Goal: Task Accomplishment & Management: Use online tool/utility

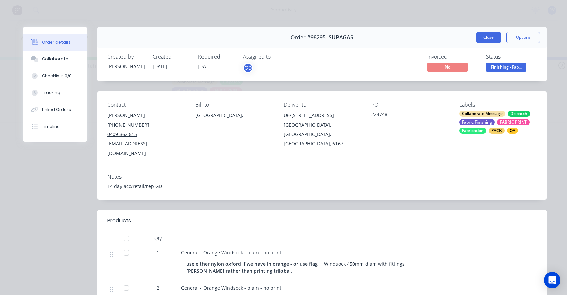
click at [488, 37] on button "Close" at bounding box center [488, 37] width 25 height 11
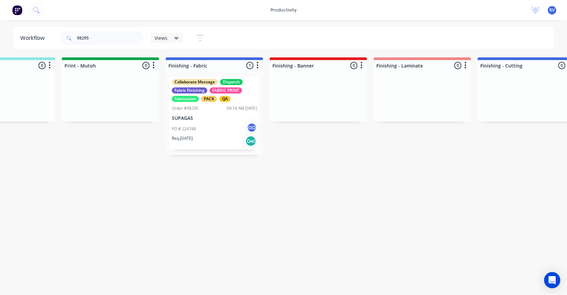
click at [157, 44] on div "Views Save new view None edit Dispatch (Default) edit ART DEPT edit Banner Fini…" at bounding box center [180, 37] width 61 height 13
click at [128, 40] on input "98295" at bounding box center [110, 37] width 67 height 13
type input "98295"
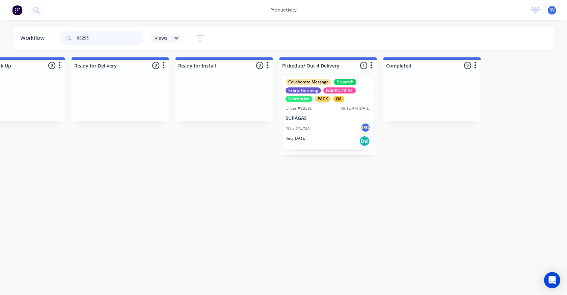
scroll to position [0, 2026]
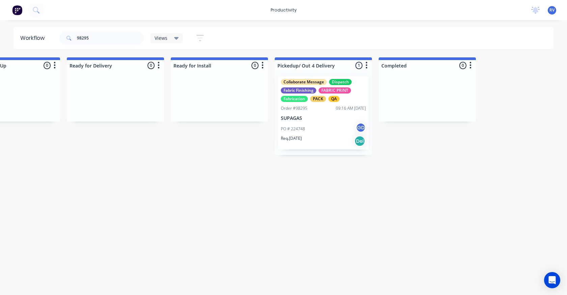
click at [161, 38] on span "Views" at bounding box center [161, 37] width 13 height 7
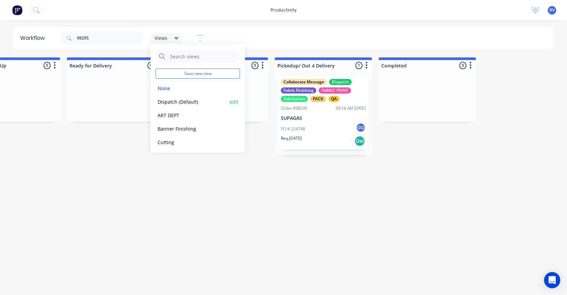
click at [186, 101] on button "Dispatch (Default)" at bounding box center [192, 102] width 72 height 8
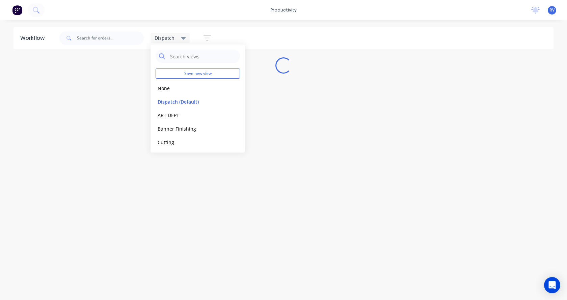
click at [147, 184] on div "Workflow Dispatch Save new view None edit Dispatch (Default) edit ART DEPT edit…" at bounding box center [283, 156] width 567 height 259
click at [85, 41] on input "text" at bounding box center [110, 37] width 67 height 13
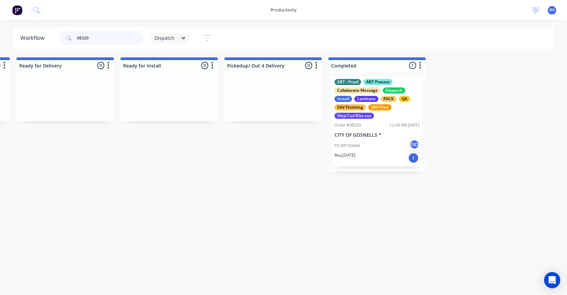
scroll to position [0, 731]
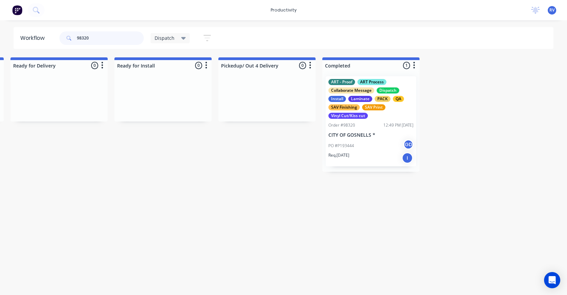
type input "98320"
click at [154, 35] on div "Dispatch" at bounding box center [169, 38] width 39 height 10
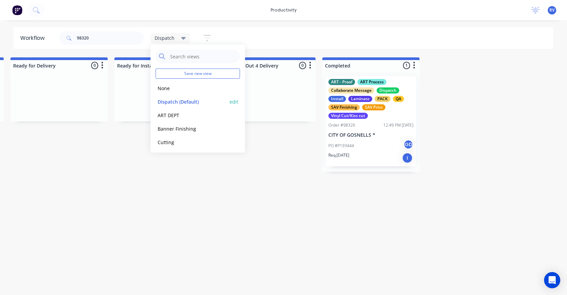
click at [167, 101] on button "Dispatch (Default)" at bounding box center [192, 102] width 72 height 8
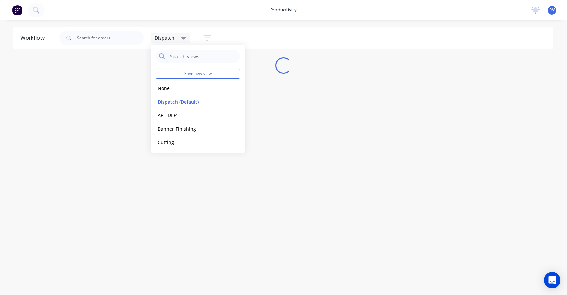
scroll to position [0, 0]
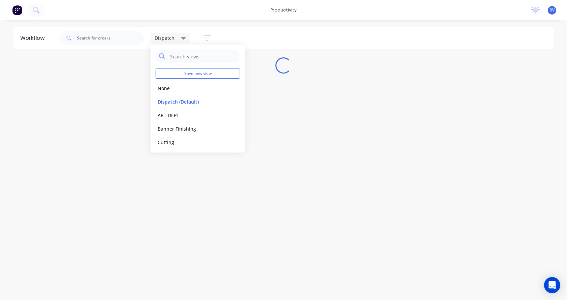
click at [130, 139] on div "Workflow Dispatch Save new view None edit Dispatch (Default) edit ART DEPT edit…" at bounding box center [283, 156] width 567 height 259
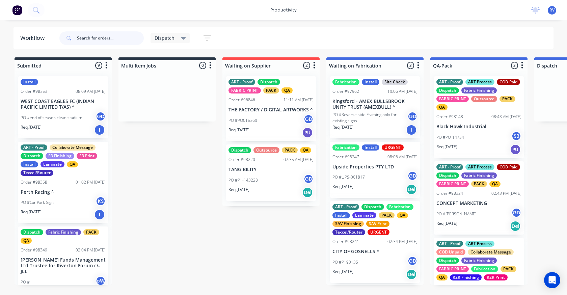
click at [84, 34] on input "text" at bounding box center [110, 37] width 67 height 13
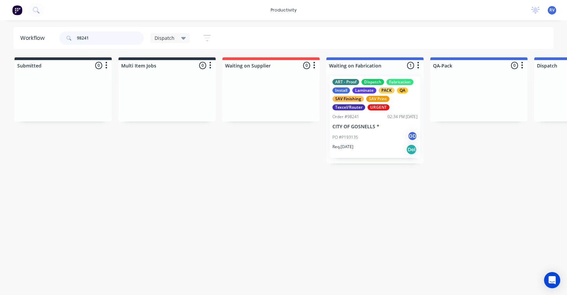
type input "98241"
click at [369, 126] on p "CITY OF GOSNELLS *" at bounding box center [374, 127] width 85 height 6
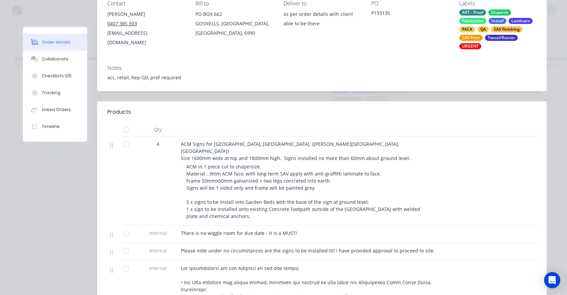
scroll to position [135, 0]
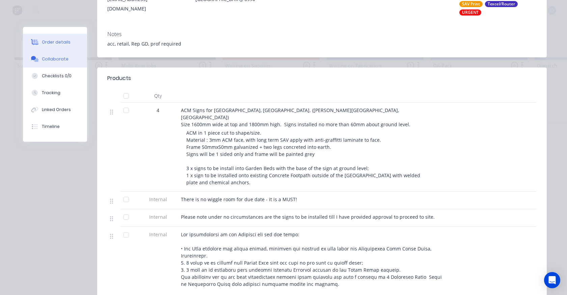
click at [63, 62] on button "Collaborate" at bounding box center [55, 59] width 64 height 17
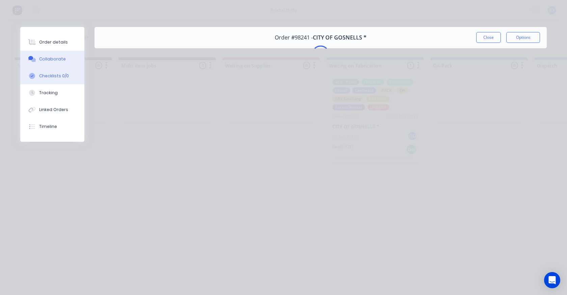
scroll to position [0, 0]
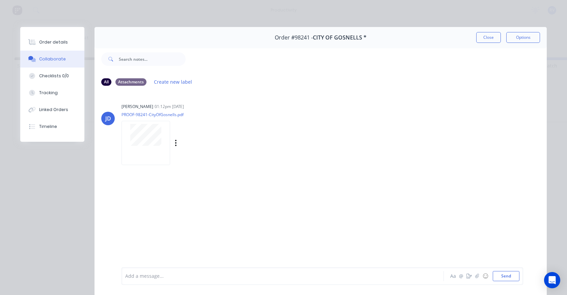
click at [145, 149] on div at bounding box center [145, 143] width 49 height 44
click at [132, 80] on div "Attachments" at bounding box center [130, 81] width 31 height 7
click at [131, 80] on div "Attachments" at bounding box center [130, 81] width 31 height 7
click at [486, 36] on button "Close" at bounding box center [488, 37] width 25 height 11
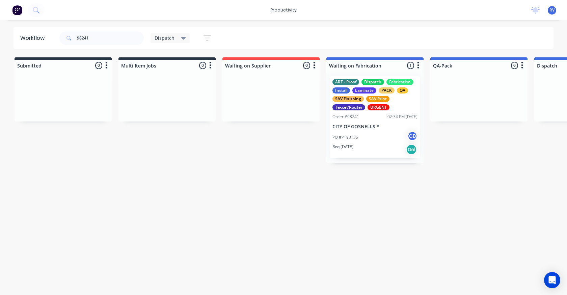
click at [170, 38] on span "Dispatch" at bounding box center [165, 37] width 20 height 7
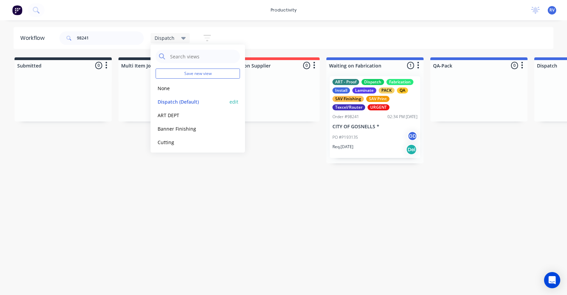
click at [173, 106] on div "Dispatch (Default) edit" at bounding box center [198, 101] width 84 height 13
click at [173, 103] on button "Dispatch (Default)" at bounding box center [192, 102] width 72 height 8
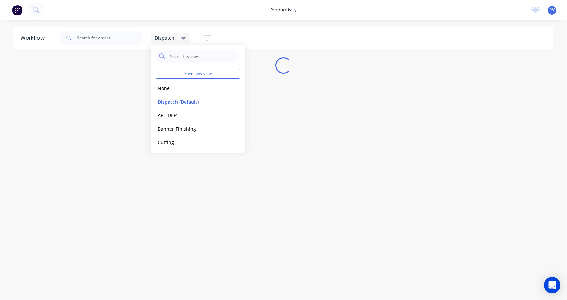
click at [128, 233] on div "Workflow Dispatch Save new view None edit Dispatch (Default) edit ART DEPT edit…" at bounding box center [283, 156] width 567 height 259
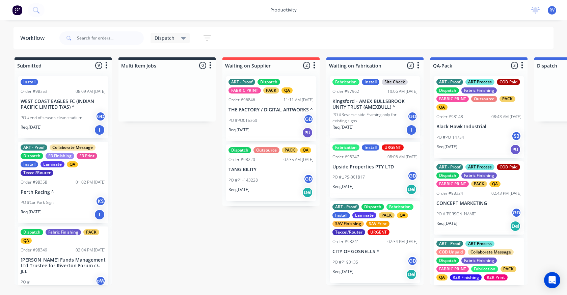
click at [164, 40] on span "Dispatch" at bounding box center [165, 37] width 20 height 7
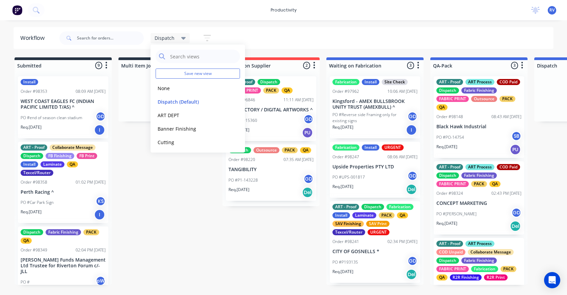
drag, startPoint x: 166, startPoint y: 88, endPoint x: 110, endPoint y: 47, distance: 69.3
click at [159, 83] on div "None edit" at bounding box center [198, 87] width 84 height 13
click at [102, 36] on input "text" at bounding box center [110, 37] width 67 height 13
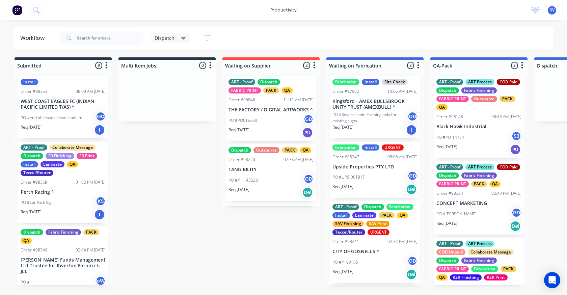
click at [169, 35] on span "Dispatch" at bounding box center [165, 37] width 20 height 7
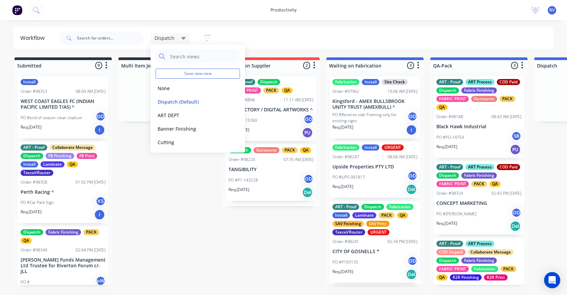
drag, startPoint x: 165, startPoint y: 88, endPoint x: 110, endPoint y: 32, distance: 79.0
click at [161, 82] on div "None edit" at bounding box center [198, 87] width 84 height 13
click at [169, 88] on button "None" at bounding box center [192, 88] width 72 height 8
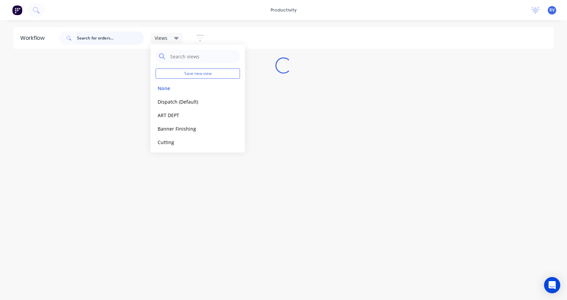
click at [103, 40] on input "text" at bounding box center [110, 37] width 67 height 13
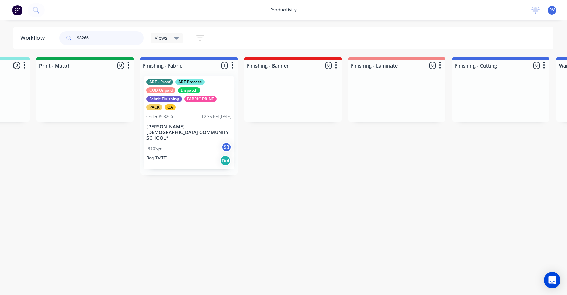
scroll to position [0, 1168]
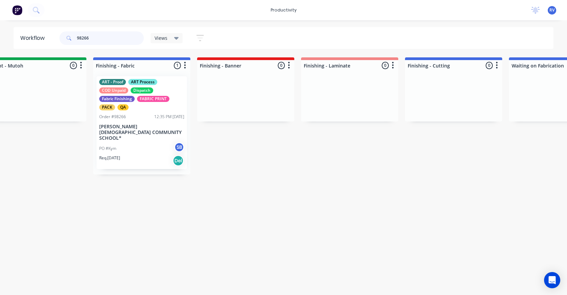
type input "98266"
click at [142, 142] on div "PO #Kym SB" at bounding box center [141, 148] width 85 height 13
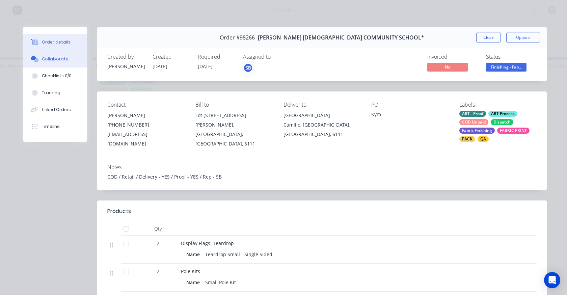
click at [56, 61] on div "Collaborate" at bounding box center [55, 59] width 27 height 6
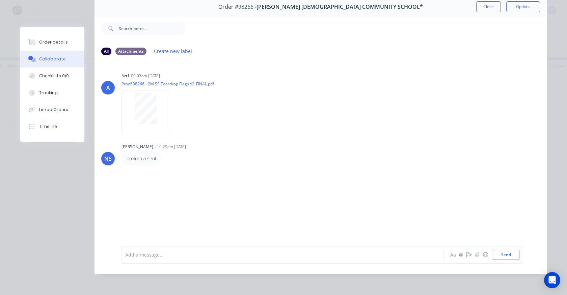
scroll to position [0, 0]
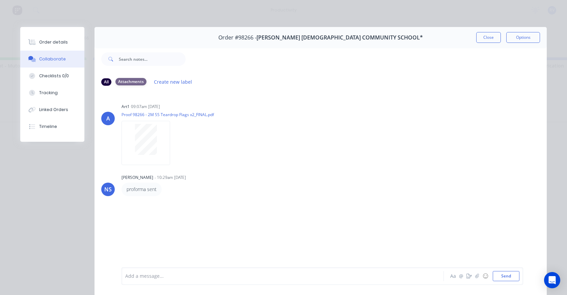
click at [128, 83] on div "Attachments" at bounding box center [130, 81] width 31 height 7
click at [491, 41] on button "Close" at bounding box center [488, 37] width 25 height 11
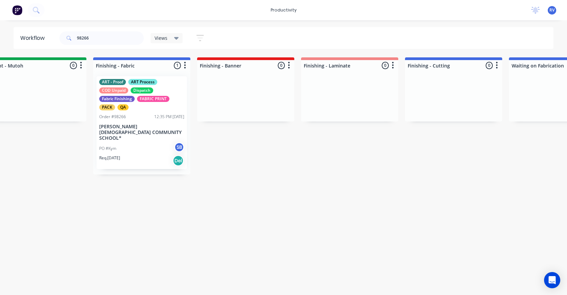
click at [160, 35] on span "Views" at bounding box center [161, 37] width 13 height 7
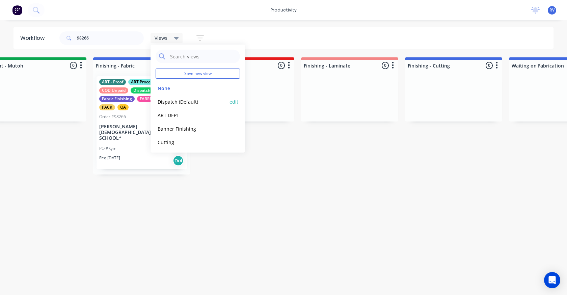
click at [168, 103] on button "Dispatch (Default)" at bounding box center [192, 102] width 72 height 8
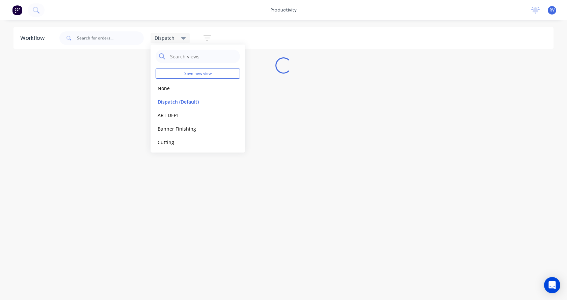
click at [189, 162] on div "Workflow Dispatch Save new view None edit Dispatch (Default) edit ART DEPT edit…" at bounding box center [283, 156] width 567 height 259
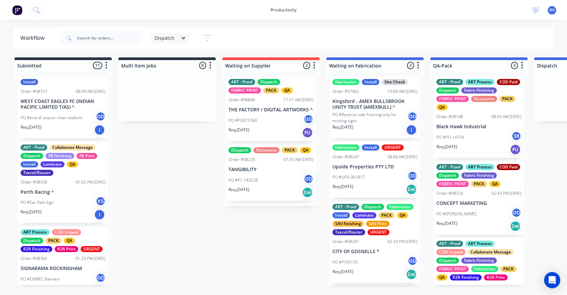
click at [164, 37] on span "Dispatch" at bounding box center [165, 37] width 20 height 7
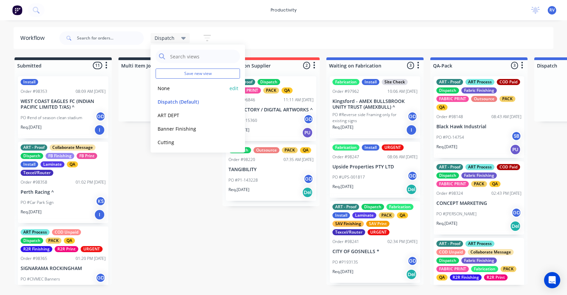
drag, startPoint x: 166, startPoint y: 90, endPoint x: 159, endPoint y: 84, distance: 8.6
click at [159, 84] on button "None" at bounding box center [192, 88] width 72 height 8
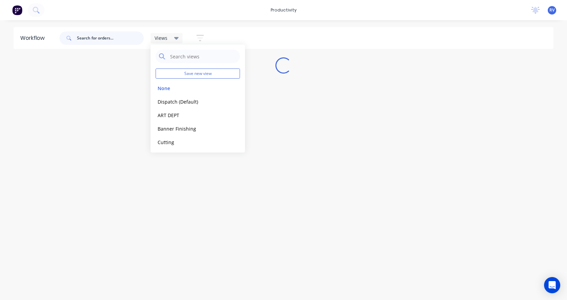
click at [110, 41] on input "text" at bounding box center [110, 37] width 67 height 13
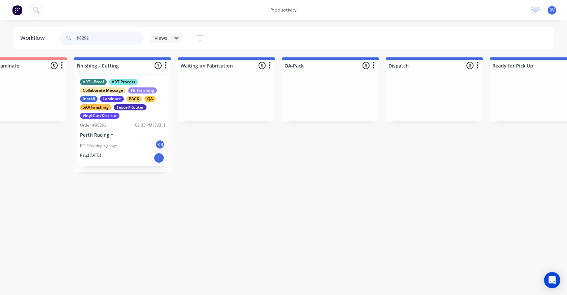
scroll to position [0, 1517]
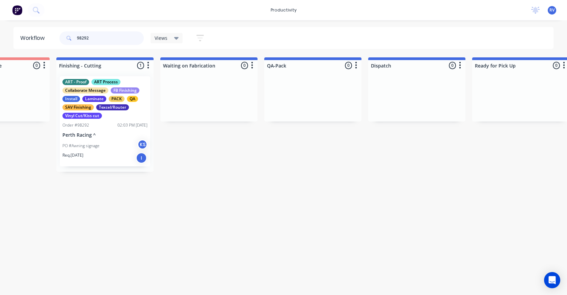
type input "98292"
click at [107, 162] on div "Req. [DATE] I" at bounding box center [104, 157] width 85 height 11
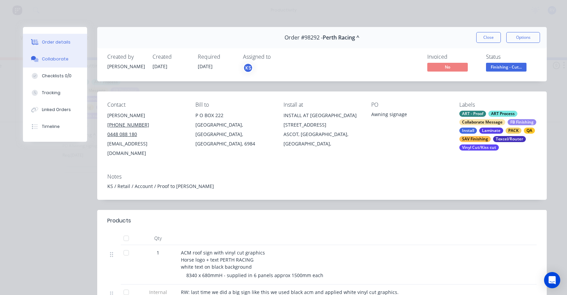
click at [54, 58] on div "Collaborate" at bounding box center [55, 59] width 27 height 6
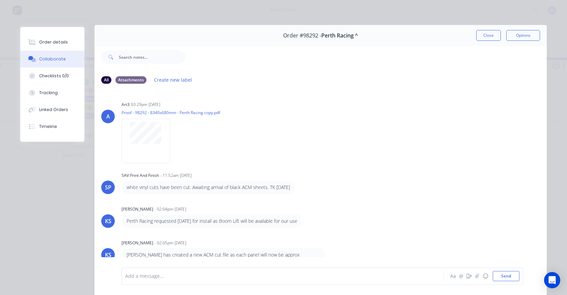
scroll to position [0, 0]
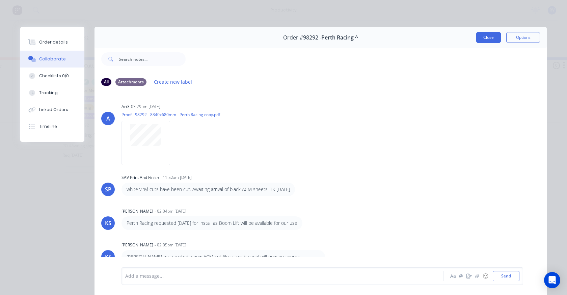
click at [488, 39] on button "Close" at bounding box center [488, 37] width 25 height 11
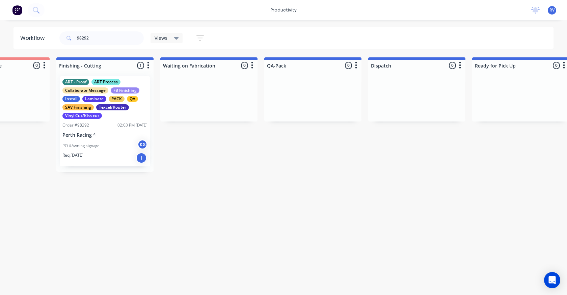
click at [105, 144] on div "PO #Awning signage KS" at bounding box center [104, 145] width 85 height 13
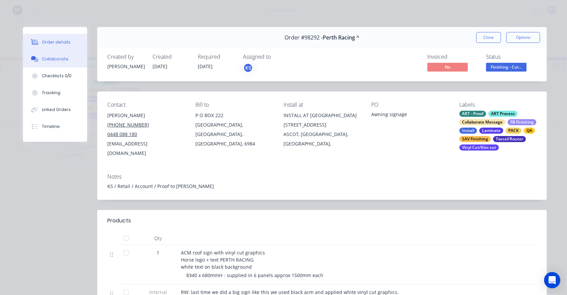
click at [60, 58] on div "Collaborate" at bounding box center [55, 59] width 27 height 6
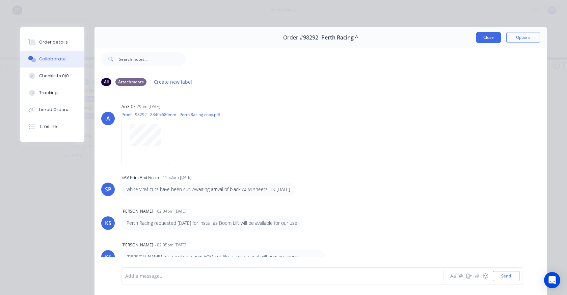
click at [491, 36] on button "Close" at bounding box center [488, 37] width 25 height 11
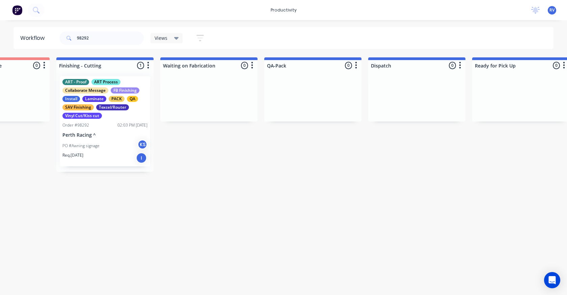
click at [164, 39] on span "Views" at bounding box center [161, 37] width 13 height 7
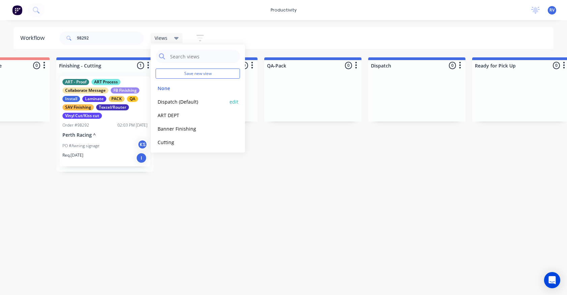
click at [179, 104] on button "Dispatch (Default)" at bounding box center [192, 102] width 72 height 8
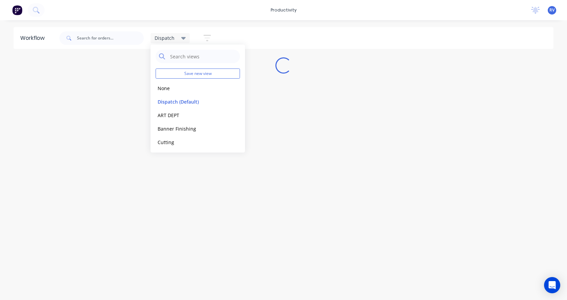
click at [140, 203] on div "Workflow Dispatch Save new view None edit Dispatch (Default) edit ART DEPT edit…" at bounding box center [283, 156] width 567 height 259
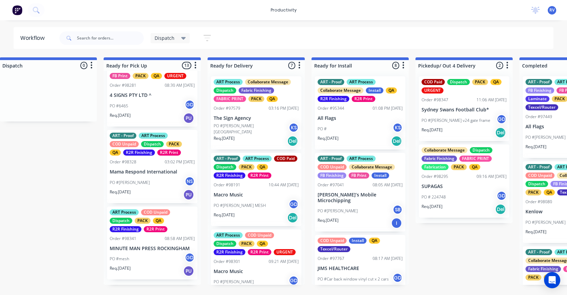
scroll to position [823, 0]
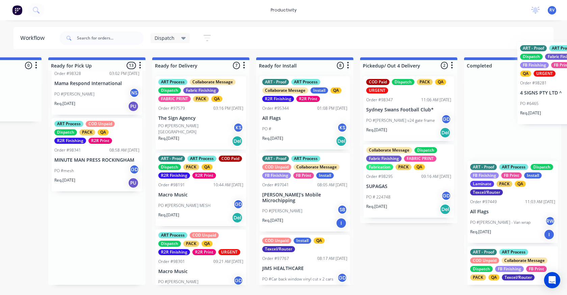
drag, startPoint x: 128, startPoint y: 110, endPoint x: 506, endPoint y: 102, distance: 378.3
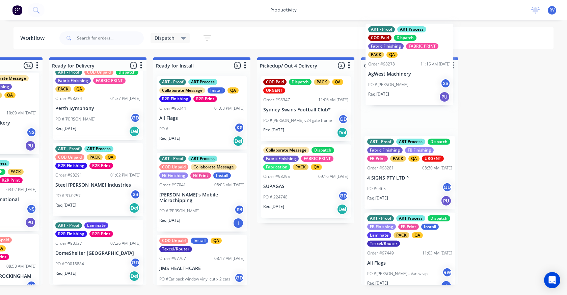
scroll to position [0, 0]
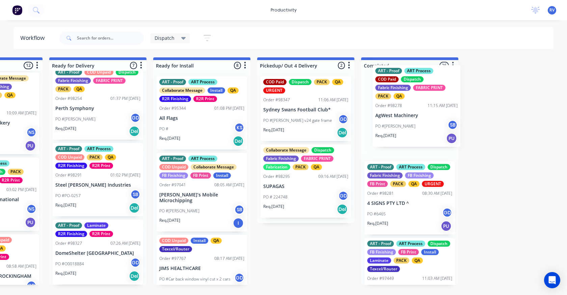
drag, startPoint x: 284, startPoint y: 227, endPoint x: 421, endPoint y: 111, distance: 179.0
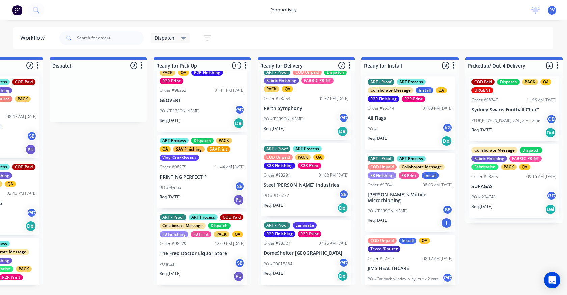
scroll to position [282, 0]
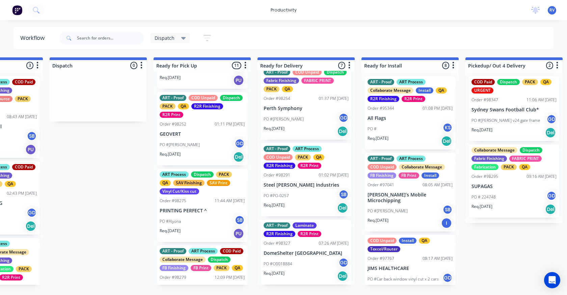
drag, startPoint x: 165, startPoint y: 36, endPoint x: 163, endPoint y: 40, distance: 4.4
click at [165, 36] on span "Dispatch" at bounding box center [165, 37] width 20 height 7
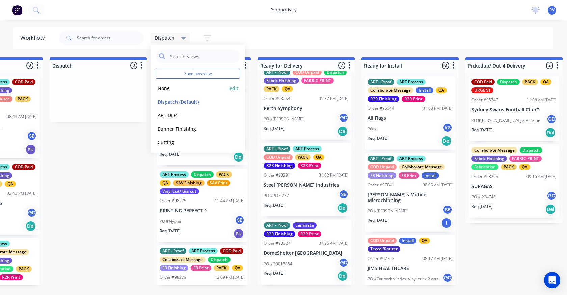
click at [161, 85] on button "None" at bounding box center [192, 88] width 72 height 8
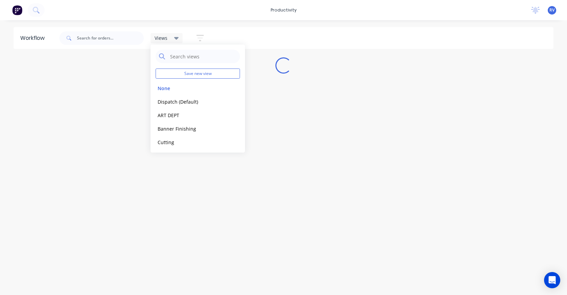
scroll to position [0, 0]
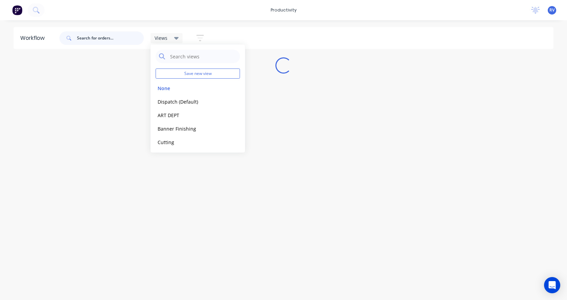
click at [108, 38] on input "text" at bounding box center [110, 37] width 67 height 13
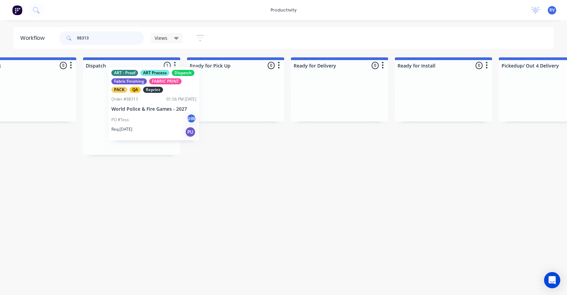
scroll to position [0, 1801]
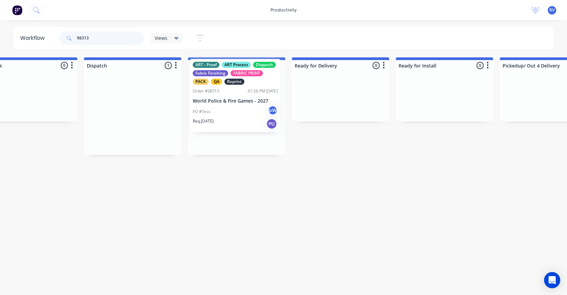
drag, startPoint x: 145, startPoint y: 103, endPoint x: 227, endPoint y: 94, distance: 82.0
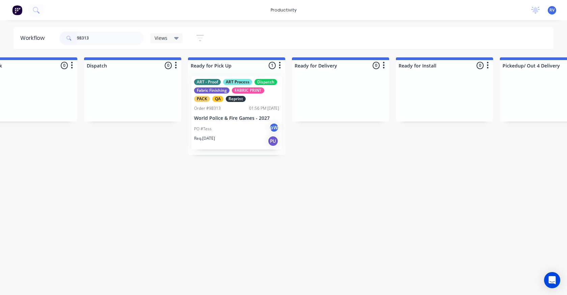
click at [232, 128] on div "PO #Tess pW" at bounding box center [236, 128] width 85 height 13
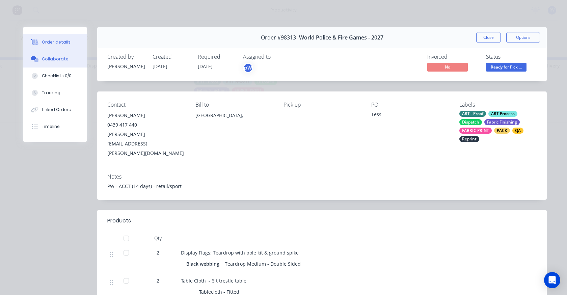
click at [53, 61] on div "Collaborate" at bounding box center [55, 59] width 27 height 6
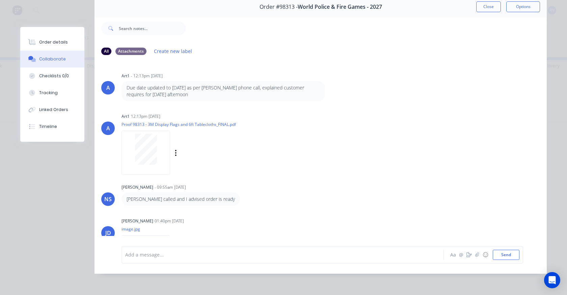
scroll to position [0, 0]
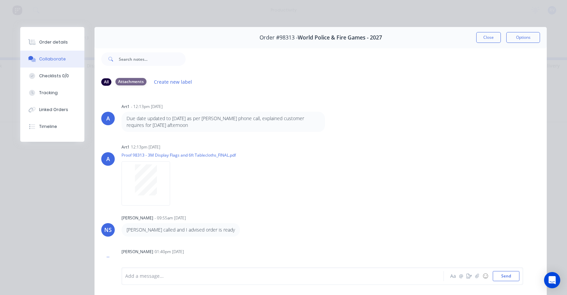
click at [129, 82] on div "Attachments" at bounding box center [130, 81] width 31 height 7
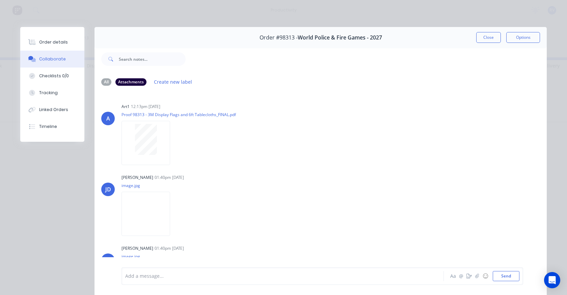
drag, startPoint x: 486, startPoint y: 37, endPoint x: 471, endPoint y: 36, distance: 15.2
click at [486, 37] on button "Close" at bounding box center [488, 37] width 25 height 11
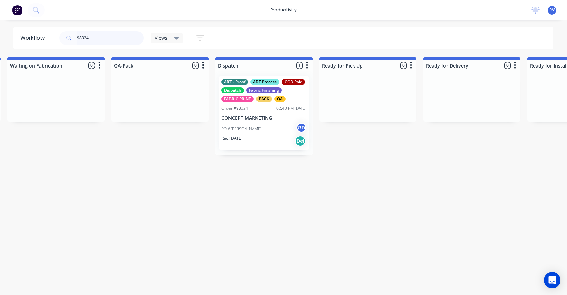
scroll to position [0, 1673]
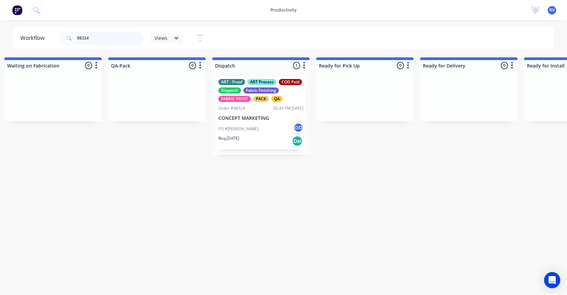
type input "98324"
click at [249, 112] on div "ART - Proof ART Process COD Paid Dispatch Fabric Finishing FABRIC PRINT PACK QA…" at bounding box center [261, 112] width 90 height 73
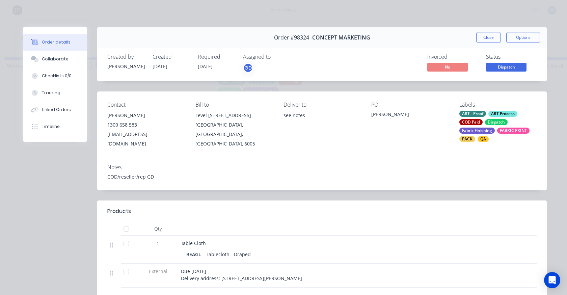
drag, startPoint x: 491, startPoint y: 38, endPoint x: 483, endPoint y: 38, distance: 7.5
click at [491, 38] on button "Close" at bounding box center [488, 37] width 25 height 11
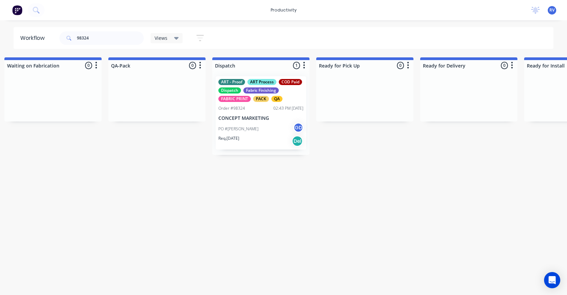
drag, startPoint x: 159, startPoint y: 37, endPoint x: 162, endPoint y: 40, distance: 4.5
click at [160, 37] on span "Views" at bounding box center [161, 37] width 13 height 7
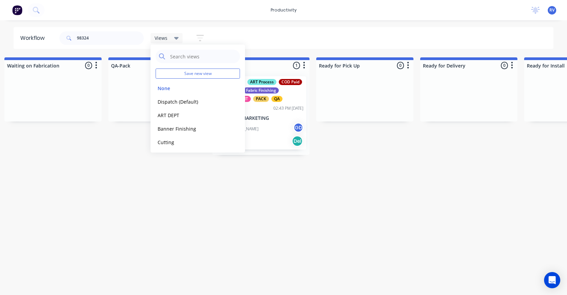
drag, startPoint x: 174, startPoint y: 100, endPoint x: 161, endPoint y: 162, distance: 63.5
click at [174, 100] on button "Dispatch (Default)" at bounding box center [192, 102] width 72 height 8
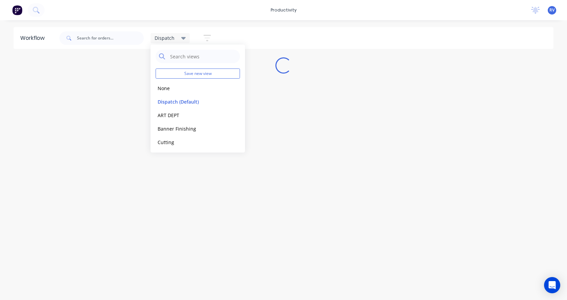
click at [160, 166] on div "Workflow Dispatch Save new view None edit Dispatch (Default) edit ART DEPT edit…" at bounding box center [283, 156] width 567 height 259
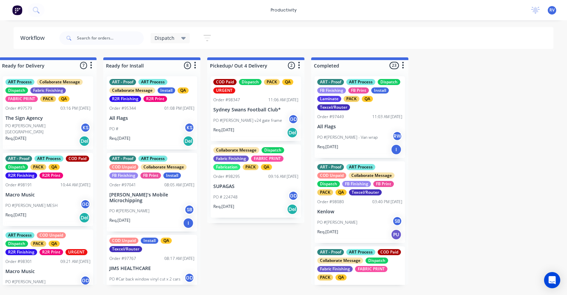
scroll to position [0, 750]
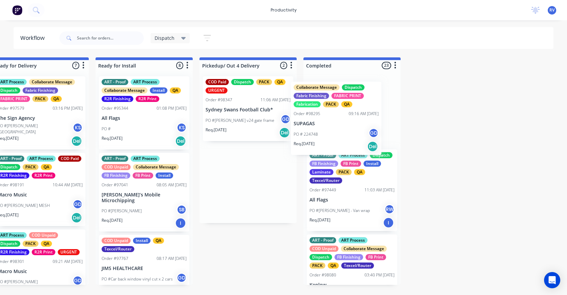
drag, startPoint x: 245, startPoint y: 190, endPoint x: 338, endPoint y: 110, distance: 123.2
click at [352, 109] on div "Submitted 9 Sort By Created date Required date Order number Customer name Most …" at bounding box center [541, 170] width 2593 height 227
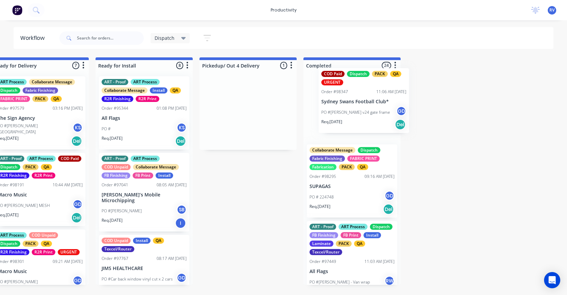
drag, startPoint x: 251, startPoint y: 102, endPoint x: 353, endPoint y: 100, distance: 101.2
click at [353, 100] on div "Submitted 9 Sort By Created date Required date Order number Customer name Most …" at bounding box center [541, 170] width 2593 height 227
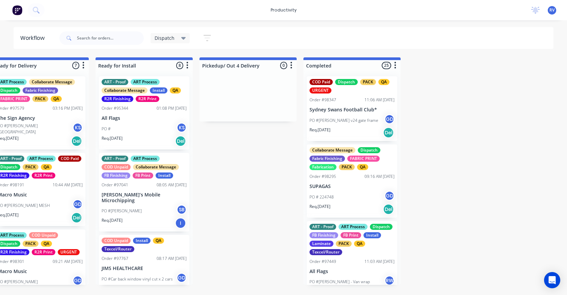
click at [161, 45] on div "Dispatch Save new view None edit Dispatch (Default) edit ART DEPT edit Banner F…" at bounding box center [138, 38] width 160 height 20
click at [163, 42] on div "Dispatch" at bounding box center [169, 38] width 39 height 10
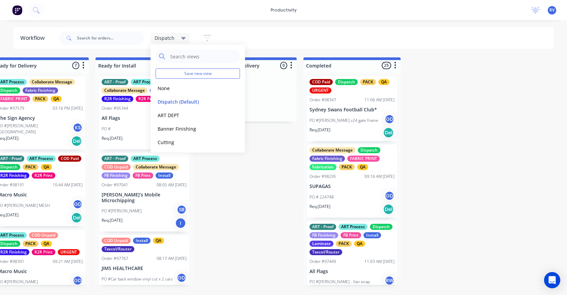
drag, startPoint x: 159, startPoint y: 89, endPoint x: 129, endPoint y: 74, distance: 33.8
click at [159, 88] on button "None" at bounding box center [192, 88] width 72 height 8
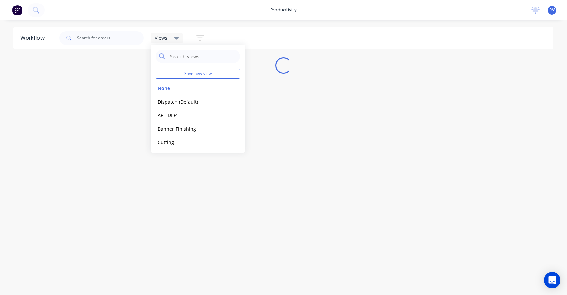
scroll to position [0, 0]
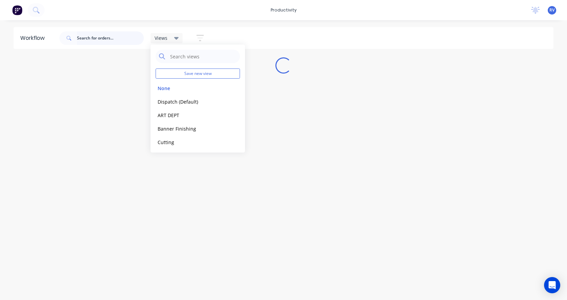
drag, startPoint x: 90, startPoint y: 42, endPoint x: 93, endPoint y: 38, distance: 5.0
click at [91, 41] on input "text" at bounding box center [110, 37] width 67 height 13
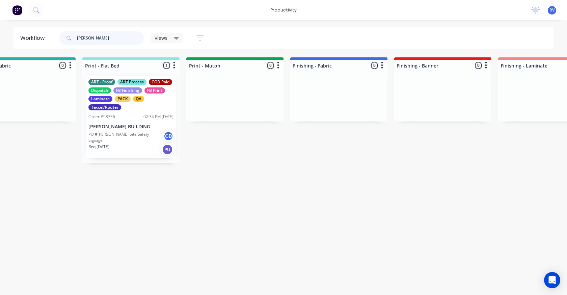
scroll to position [0, 962]
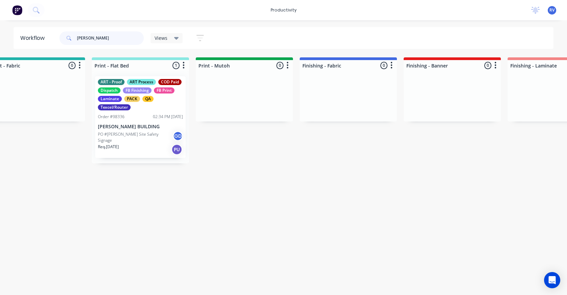
drag, startPoint x: 141, startPoint y: 153, endPoint x: 140, endPoint y: 146, distance: 7.1
click at [141, 151] on div "ART - Proof ART Process COD Paid Dispatch FB Finishing FB Print Laminate PACK Q…" at bounding box center [140, 117] width 97 height 92
type input "[PERSON_NAME]"
click at [140, 120] on div "ART - Proof ART Process COD Paid Dispatch FB Finishing FB Print Laminate PACK Q…" at bounding box center [140, 117] width 90 height 82
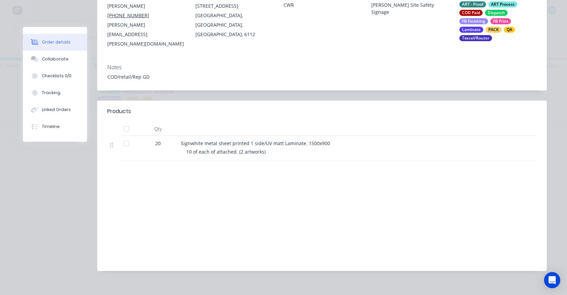
scroll to position [42, 0]
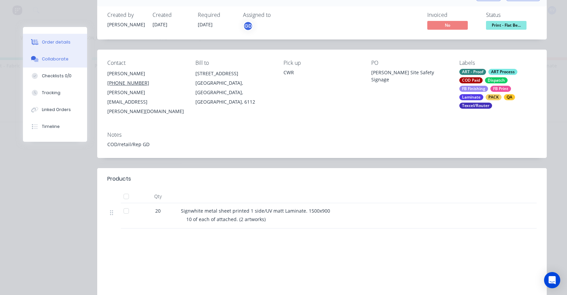
click at [52, 58] on div "Collaborate" at bounding box center [55, 59] width 27 height 6
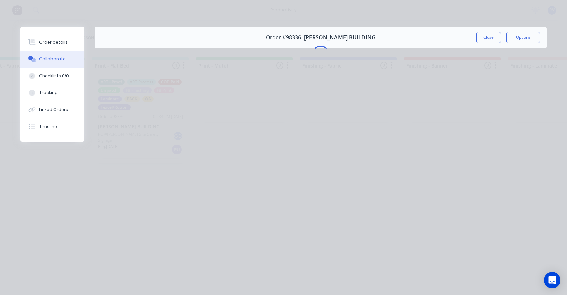
scroll to position [0, 0]
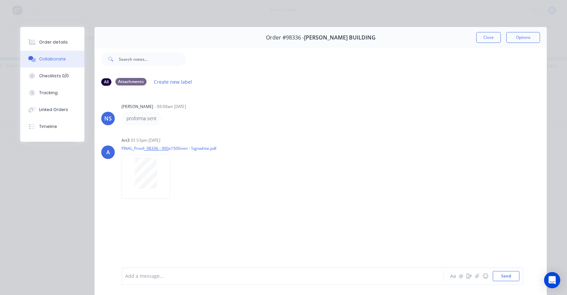
click at [133, 81] on div "Attachments" at bounding box center [130, 81] width 31 height 7
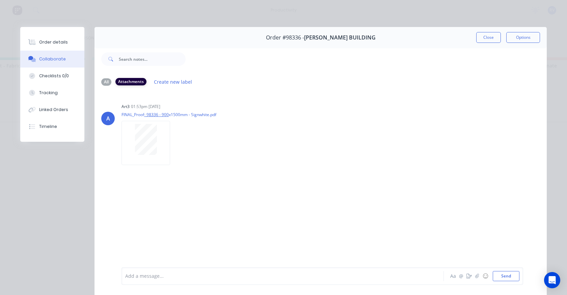
click at [133, 81] on div "Attachments" at bounding box center [130, 81] width 31 height 7
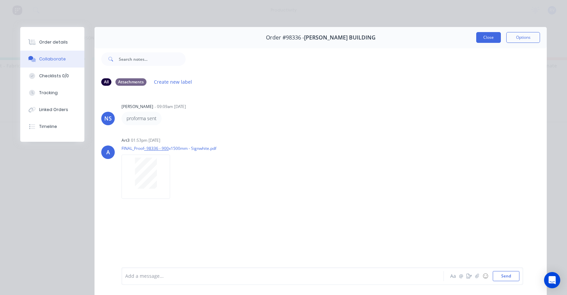
click at [482, 39] on button "Close" at bounding box center [488, 37] width 25 height 11
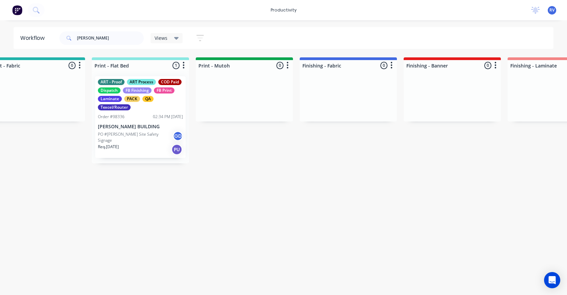
click at [164, 33] on div "Views" at bounding box center [166, 38] width 32 height 10
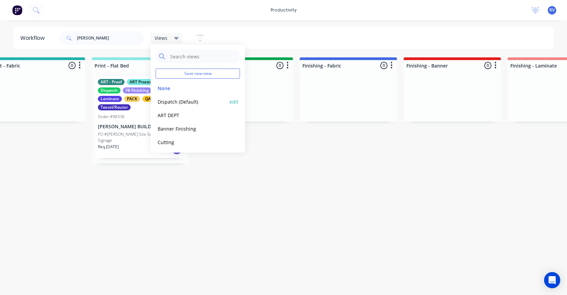
click at [166, 100] on button "Dispatch (Default)" at bounding box center [192, 102] width 72 height 8
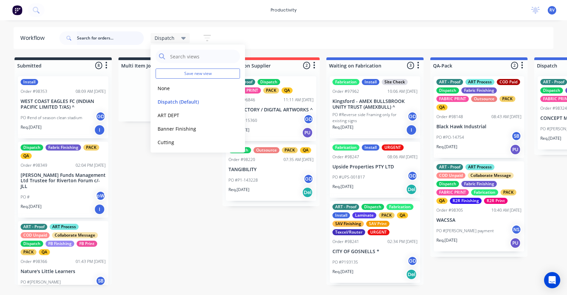
click at [94, 40] on input "text" at bounding box center [110, 37] width 67 height 13
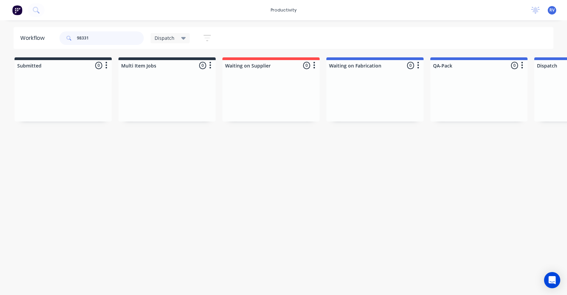
type input "98331"
click at [162, 42] on div "Dispatch" at bounding box center [169, 38] width 39 height 10
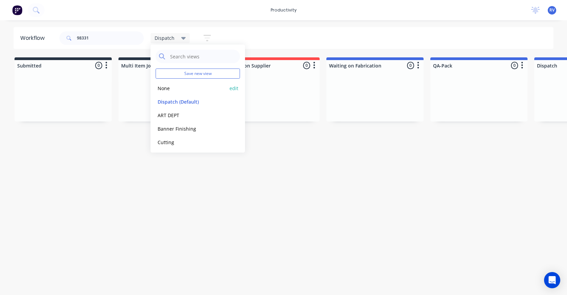
click at [167, 92] on div "None edit" at bounding box center [198, 87] width 84 height 13
click at [165, 88] on button "None" at bounding box center [192, 88] width 72 height 8
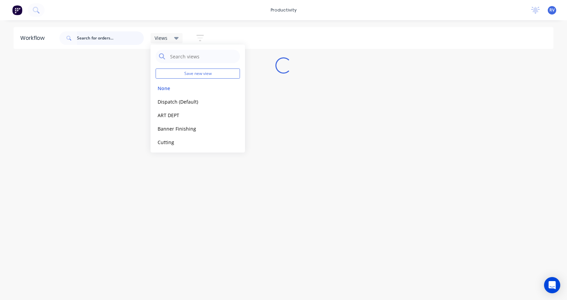
click at [106, 36] on input "text" at bounding box center [110, 37] width 67 height 13
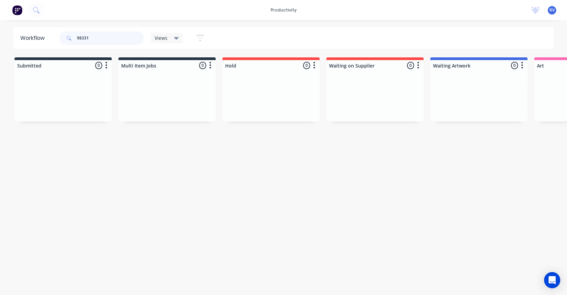
type input "98331"
click at [161, 39] on span "Views" at bounding box center [161, 37] width 13 height 7
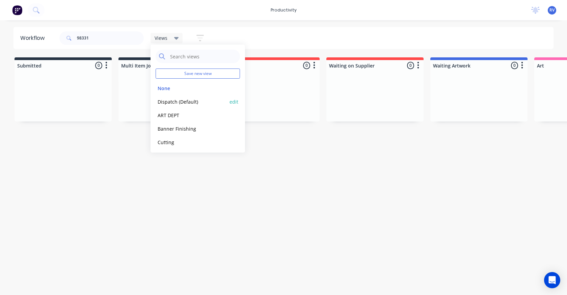
click at [163, 102] on button "Dispatch (Default)" at bounding box center [192, 102] width 72 height 8
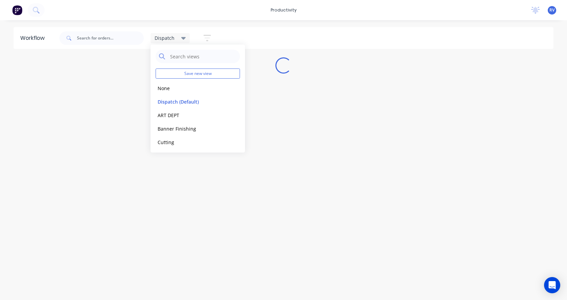
click at [155, 170] on div "Workflow Dispatch Save new view None edit Dispatch (Default) edit ART DEPT edit…" at bounding box center [283, 156] width 567 height 259
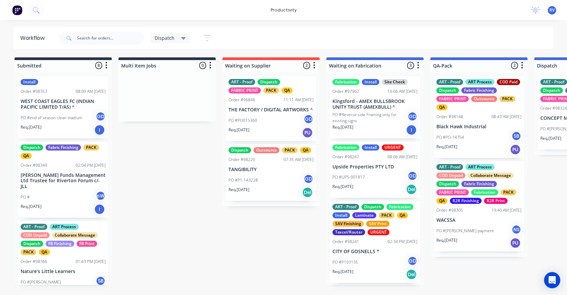
click at [50, 254] on html "productivity productivity Workflow Planner Delivery Scheduling Timesheets No ne…" at bounding box center [283, 127] width 567 height 254
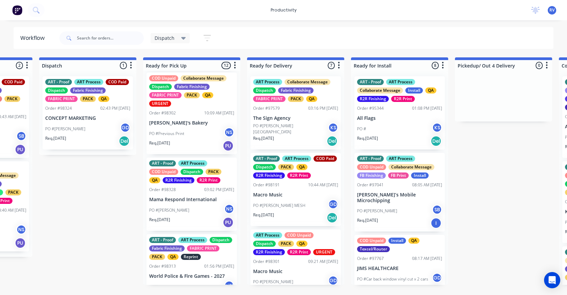
scroll to position [738, 0]
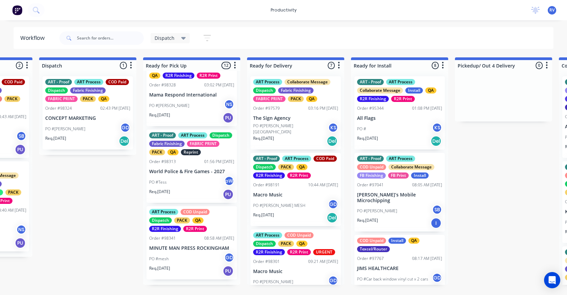
click at [189, 172] on div "ART - Proof ART Process Dispatch Fabric Finishing FABRIC PRINT PACK QA Reprint …" at bounding box center [191, 166] width 90 height 73
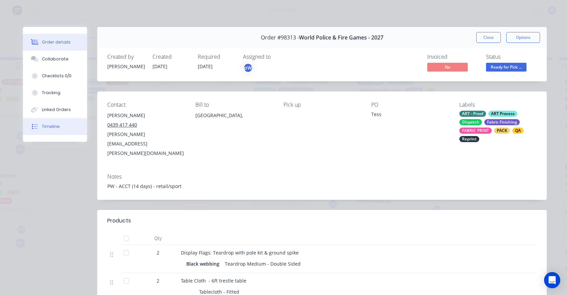
click at [44, 124] on div "Timeline" at bounding box center [51, 126] width 18 height 6
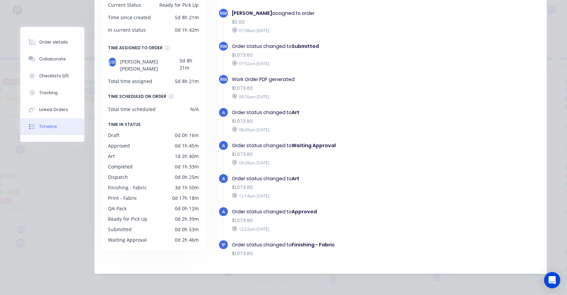
scroll to position [0, 0]
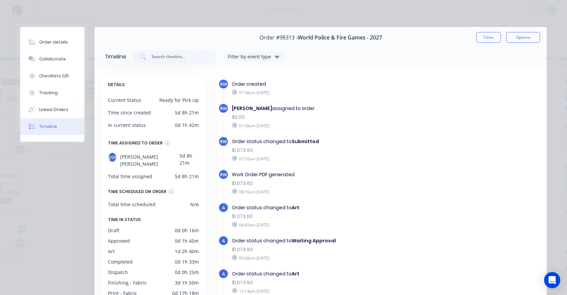
click at [482, 32] on button "Close" at bounding box center [488, 37] width 25 height 11
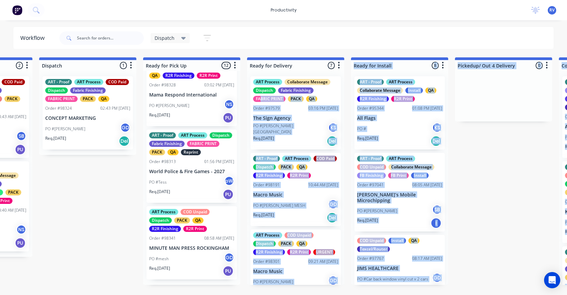
drag, startPoint x: 70, startPoint y: 111, endPoint x: 211, endPoint y: 103, distance: 141.2
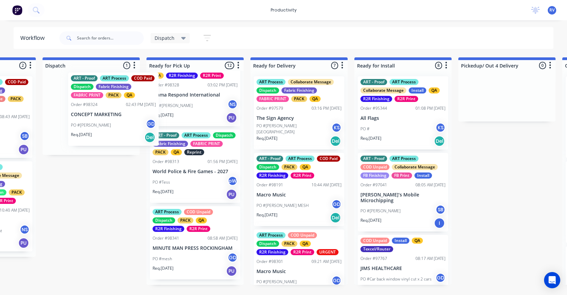
scroll to position [735, 0]
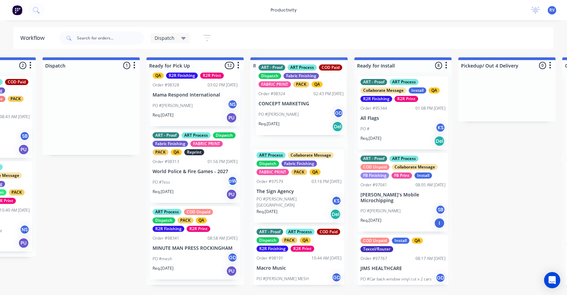
drag, startPoint x: 84, startPoint y: 133, endPoint x: 300, endPoint y: 118, distance: 216.1
